Goal: Find contact information

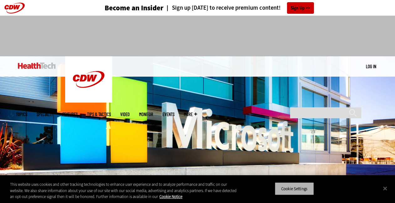
click at [299, 186] on button "Cookie Settings" at bounding box center [293, 188] width 39 height 13
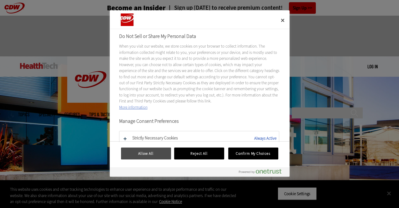
click at [155, 152] on button "Allow All" at bounding box center [146, 153] width 50 height 12
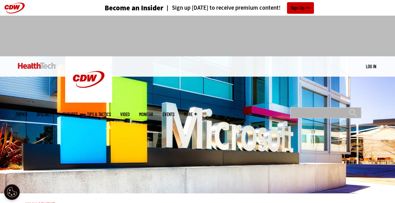
click at [312, 107] on input "Search" at bounding box center [325, 112] width 71 height 11
type input "**********"
click at [349, 109] on input "******" at bounding box center [353, 115] width 8 height 13
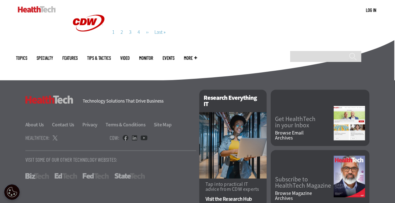
scroll to position [688, 0]
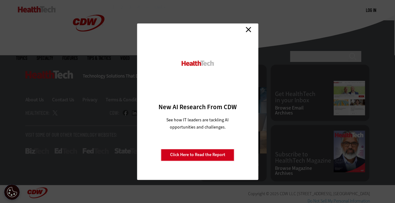
click at [248, 29] on link "Close" at bounding box center [247, 29] width 9 height 9
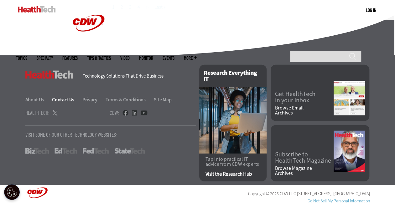
click at [59, 97] on link "Contact Us" at bounding box center [66, 99] width 29 height 7
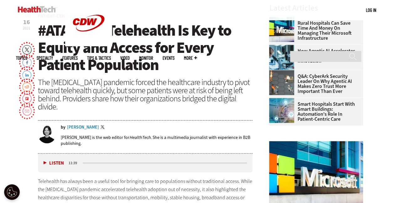
scroll to position [201, 0]
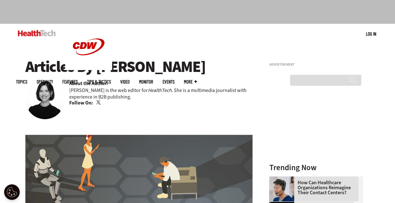
click at [98, 103] on link "Twitter" at bounding box center [99, 102] width 6 height 5
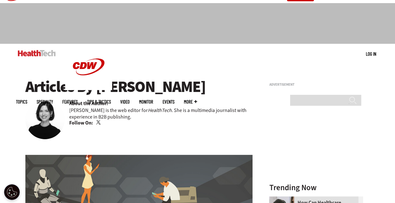
scroll to position [12, 0]
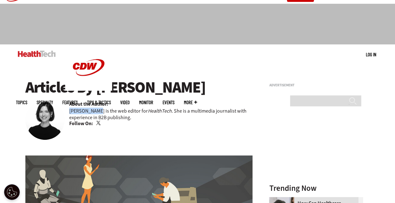
drag, startPoint x: 68, startPoint y: 112, endPoint x: 96, endPoint y: 113, distance: 27.5
click at [96, 113] on div "Articles By Jordan Scott About the Author: Jordan Scott is the web editor for H…" at bounding box center [138, 103] width 227 height 49
copy p "Jordan Scott"
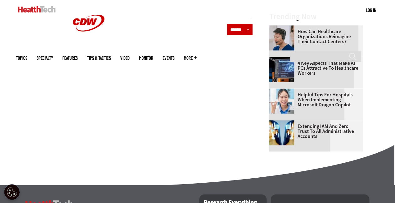
scroll to position [479, 0]
